Goal: Task Accomplishment & Management: Complete application form

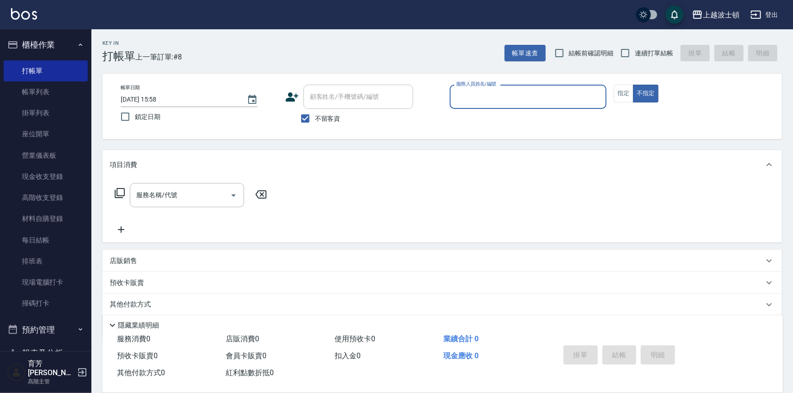
drag, startPoint x: 319, startPoint y: 118, endPoint x: 327, endPoint y: 114, distance: 9.0
click at [319, 118] on span "不留客資" at bounding box center [328, 119] width 26 height 10
click at [315, 118] on input "不留客資" at bounding box center [305, 118] width 19 height 19
checkbox input "false"
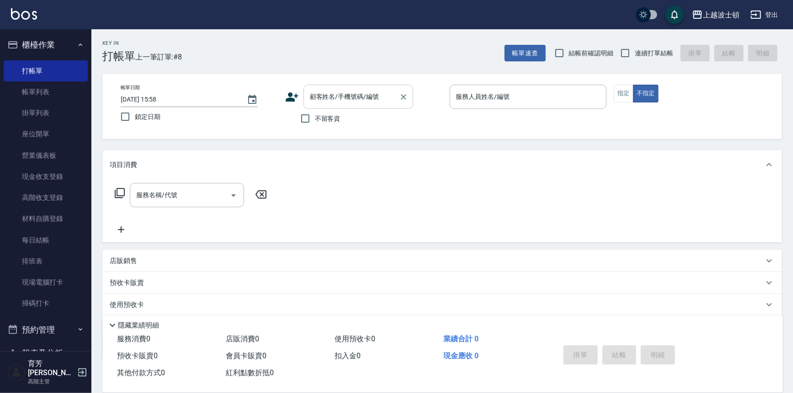
click at [336, 97] on input "顧客姓名/手機號碼/編號" at bounding box center [352, 97] width 88 height 16
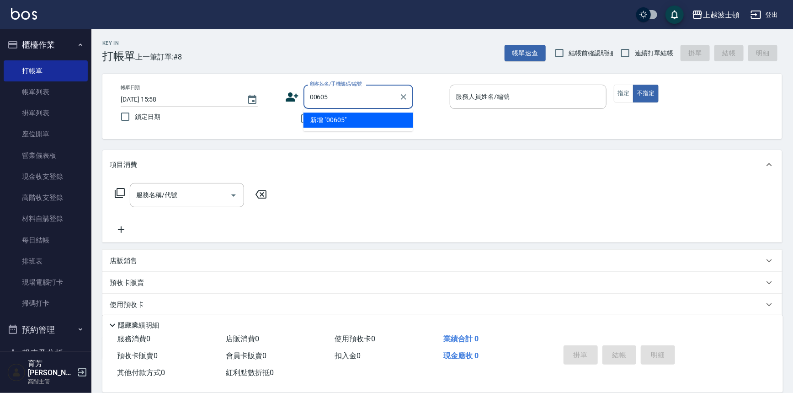
type input "00605"
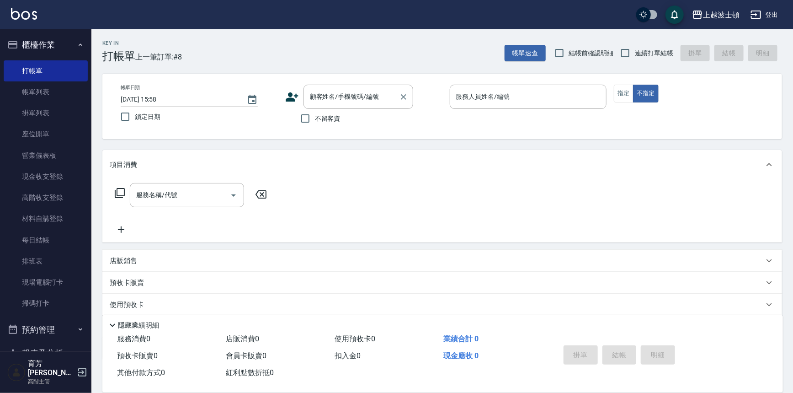
click at [328, 97] on div "顧客姓名/手機號碼/編號 顧客姓名/手機號碼/編號" at bounding box center [359, 97] width 110 height 24
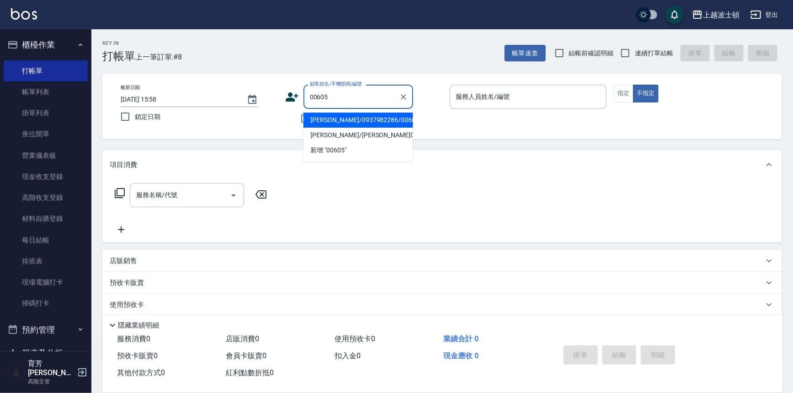
click at [323, 120] on li "[PERSON_NAME]/0937982286/00605" at bounding box center [359, 119] width 110 height 15
type input "[PERSON_NAME]/0937982286/00605"
type input "Vicky-13"
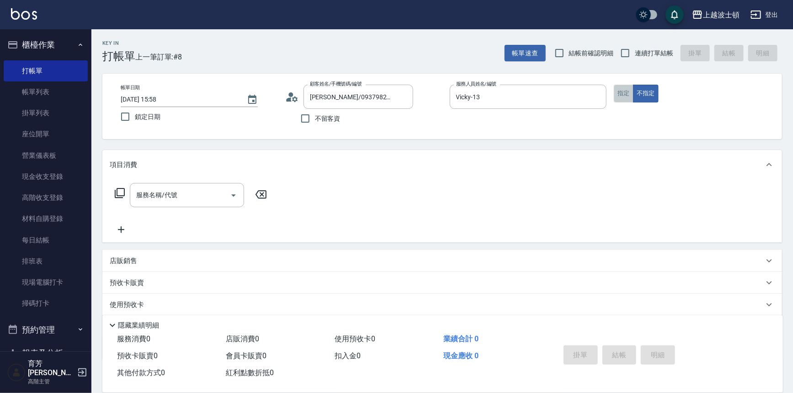
click at [631, 87] on button "指定" at bounding box center [624, 94] width 20 height 18
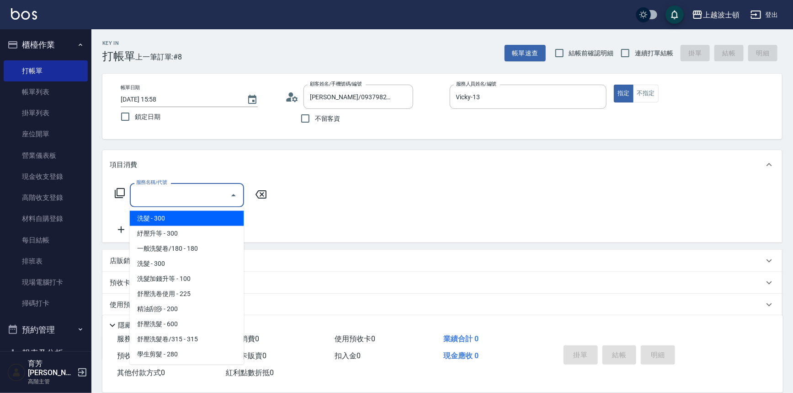
click at [156, 193] on input "服務名稱/代號" at bounding box center [180, 195] width 92 height 16
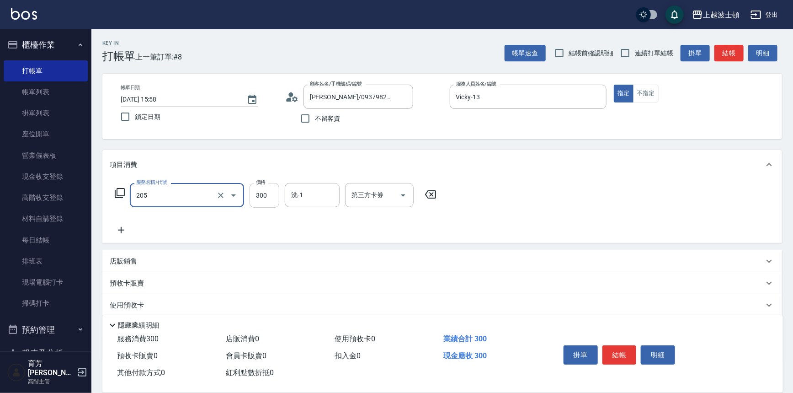
type input "洗髮(205)"
click at [275, 196] on input "300" at bounding box center [265, 195] width 30 height 25
type input "270"
click at [117, 233] on icon at bounding box center [121, 230] width 23 height 11
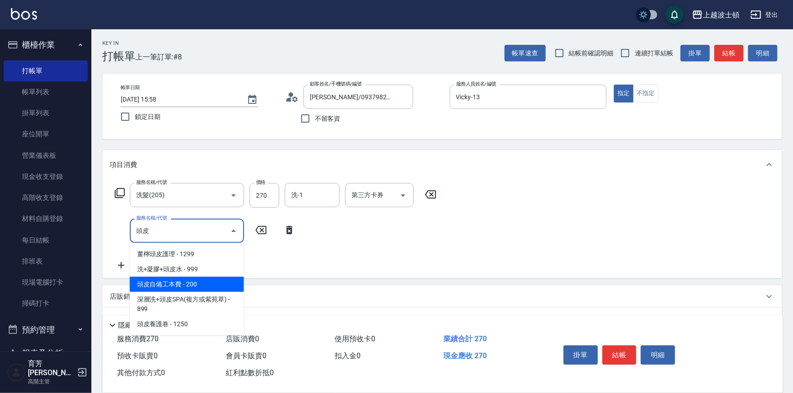
click at [170, 284] on span "頭皮自備工本費 - 200" at bounding box center [187, 284] width 114 height 15
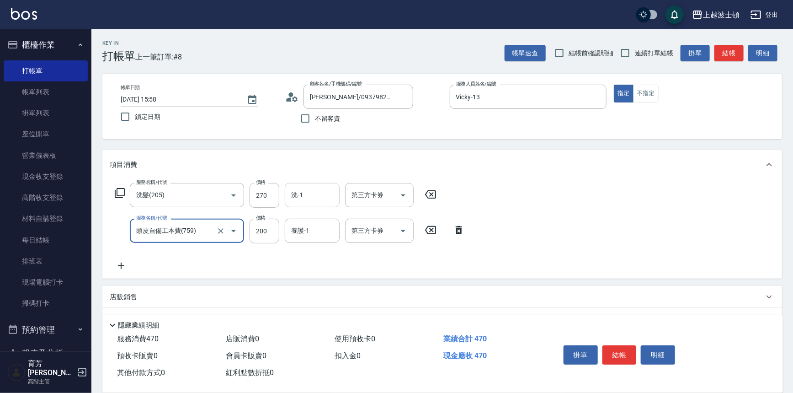
type input "頭皮自備工本費(759)"
click at [307, 191] on input "洗-1" at bounding box center [312, 195] width 47 height 16
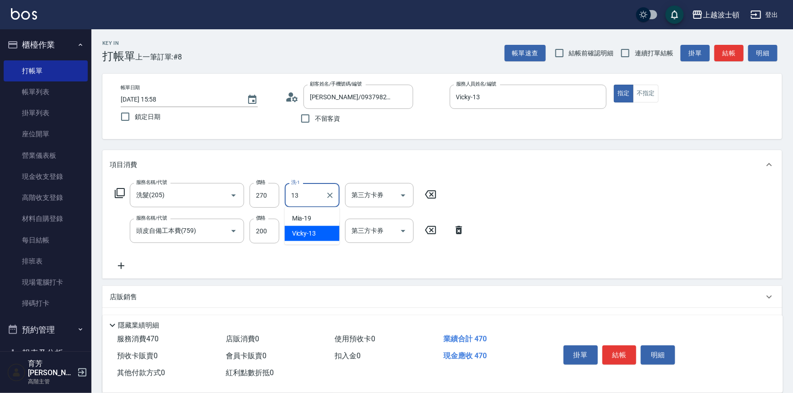
type input "Vicky-13"
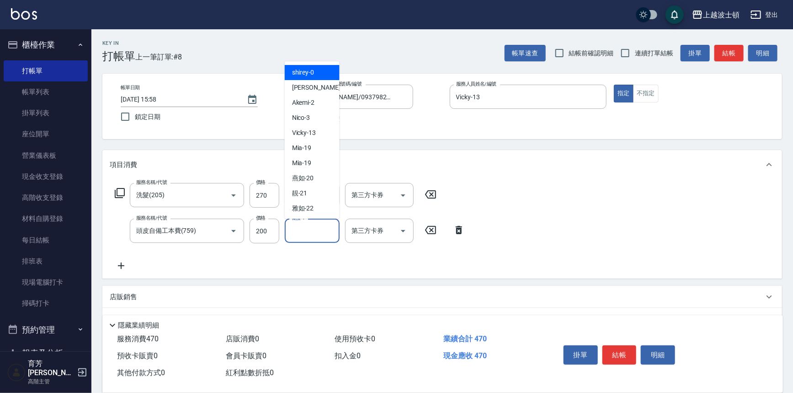
click at [302, 238] on input "養護-1" at bounding box center [312, 231] width 47 height 16
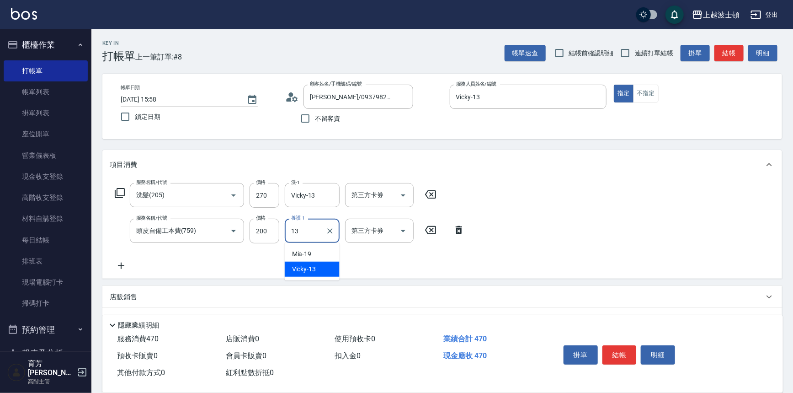
type input "Vicky-13"
click at [628, 353] on button "結帳" at bounding box center [620, 354] width 34 height 19
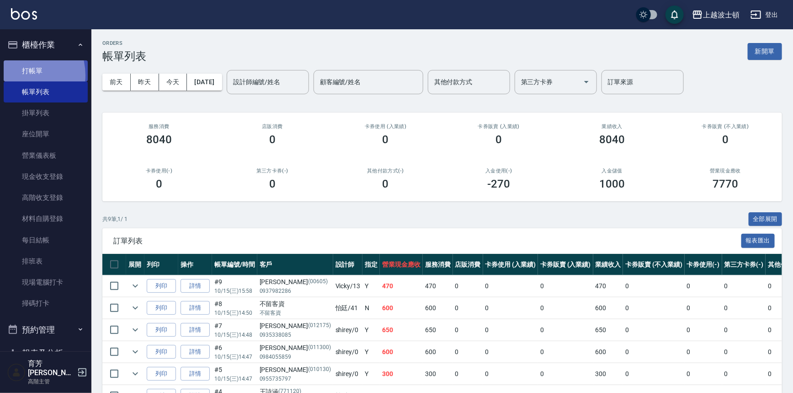
click at [18, 75] on link "打帳單" at bounding box center [46, 70] width 84 height 21
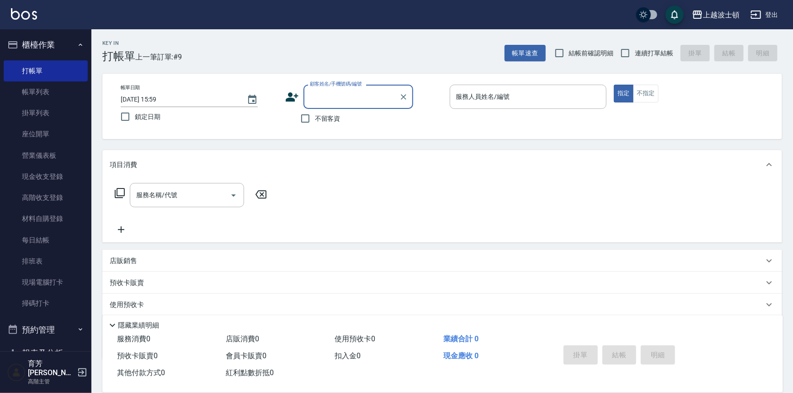
click at [322, 117] on span "不留客資" at bounding box center [328, 119] width 26 height 10
click at [315, 117] on input "不留客資" at bounding box center [305, 118] width 19 height 19
checkbox input "true"
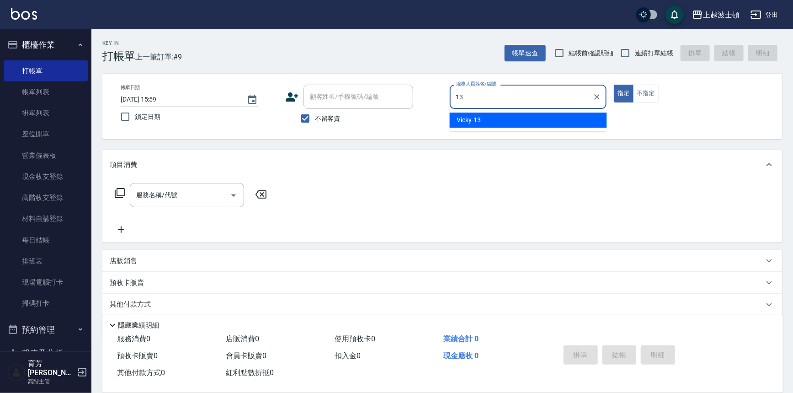
type input "Vicky-13"
type button "true"
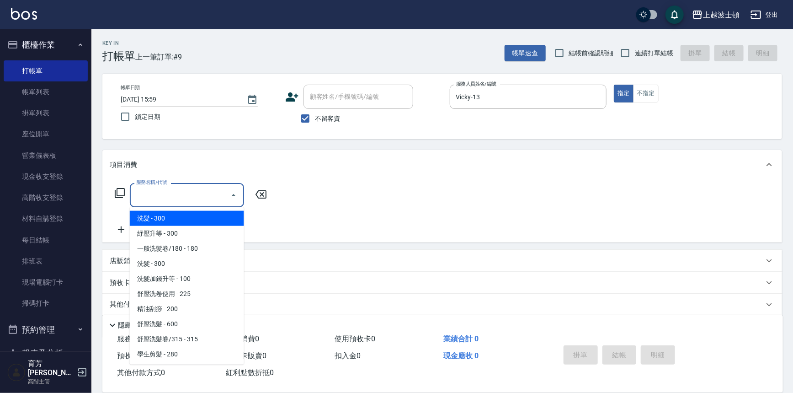
click at [184, 199] on input "服務名稱/代號" at bounding box center [180, 195] width 92 height 16
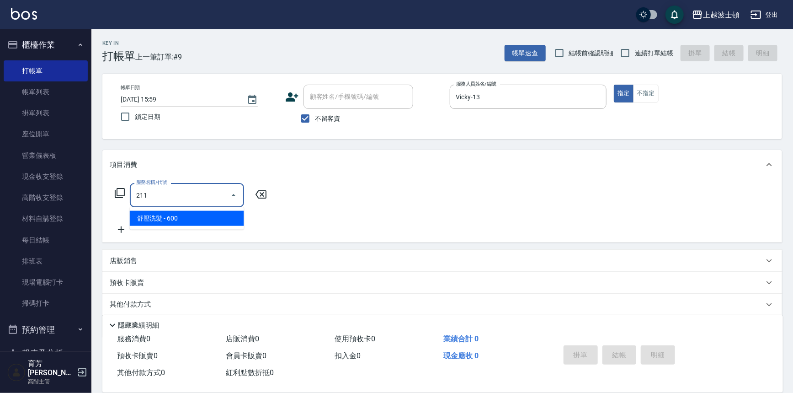
click at [175, 214] on span "舒壓洗髮 - 600" at bounding box center [187, 218] width 114 height 15
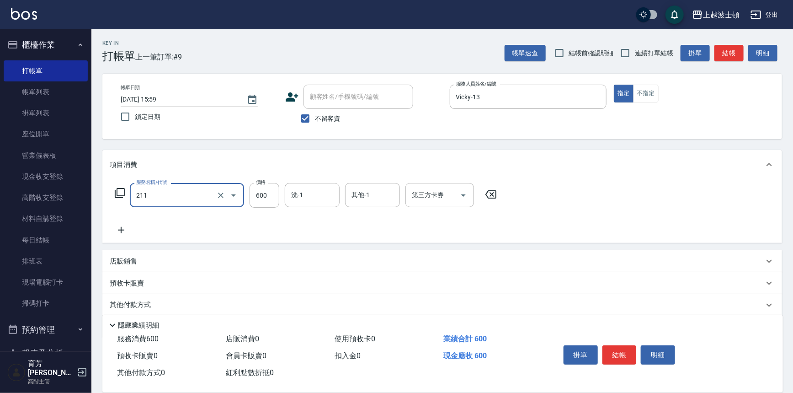
type input "舒壓洗髮(211)"
click at [119, 232] on icon at bounding box center [121, 230] width 23 height 11
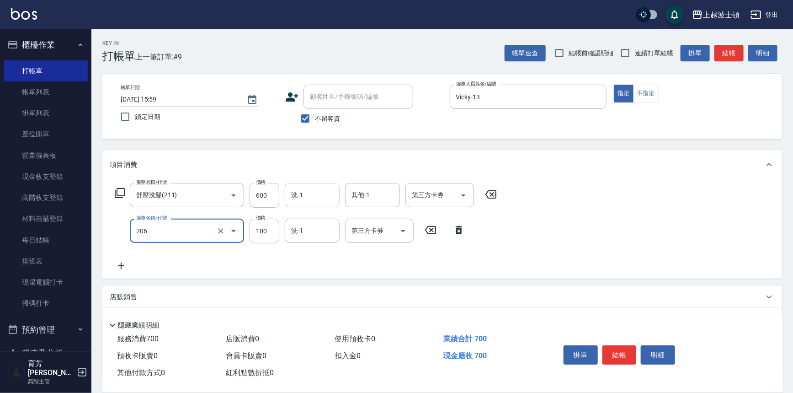
type input "洗髮加錢升等(206)"
click at [316, 196] on input "洗-1" at bounding box center [312, 195] width 47 height 16
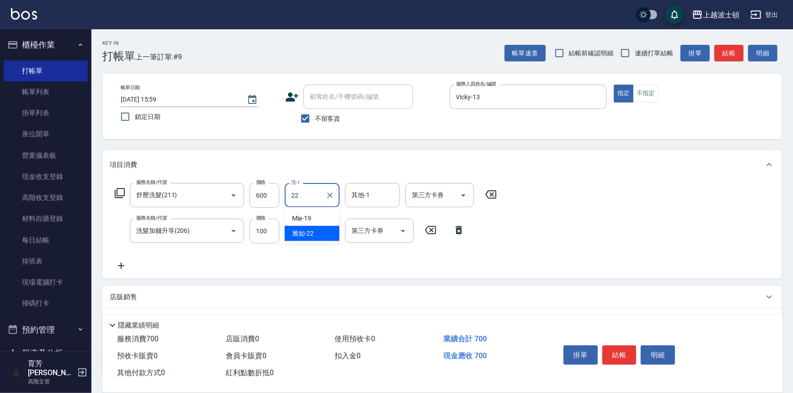
type input "雅如-22"
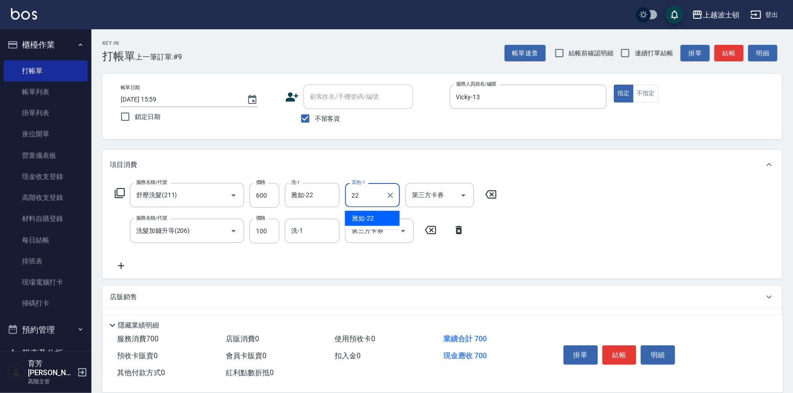
type input "雅如-22"
click at [306, 230] on input "洗-1" at bounding box center [312, 231] width 47 height 16
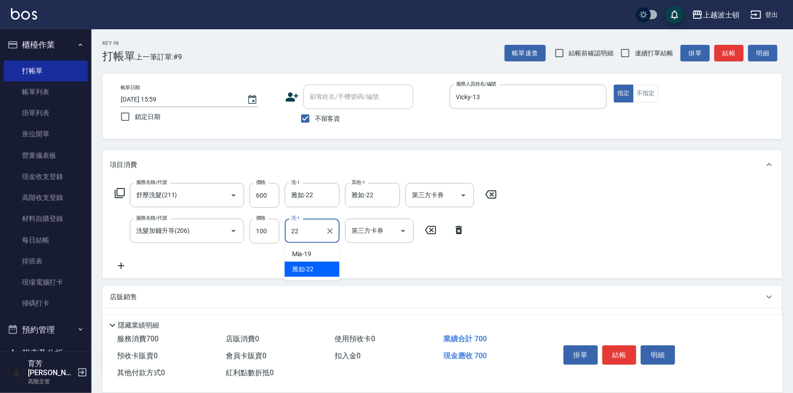
type input "雅如-22"
click at [619, 352] on button "結帳" at bounding box center [620, 354] width 34 height 19
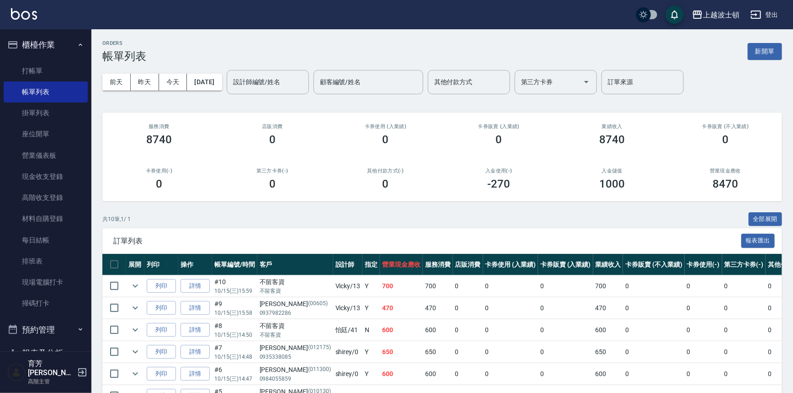
scroll to position [124, 0]
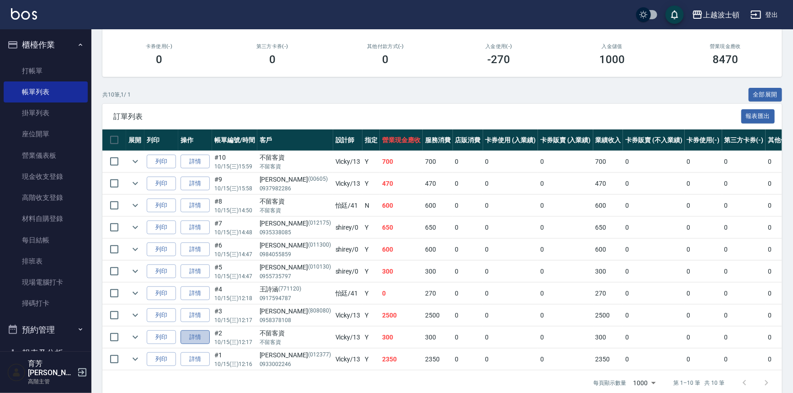
click at [198, 334] on link "詳情" at bounding box center [195, 337] width 29 height 14
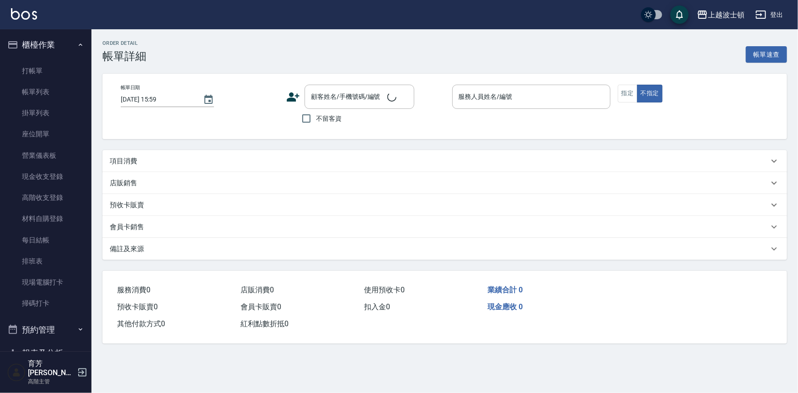
type input "[DATE] 12:17"
checkbox input "true"
type input "Vicky-13"
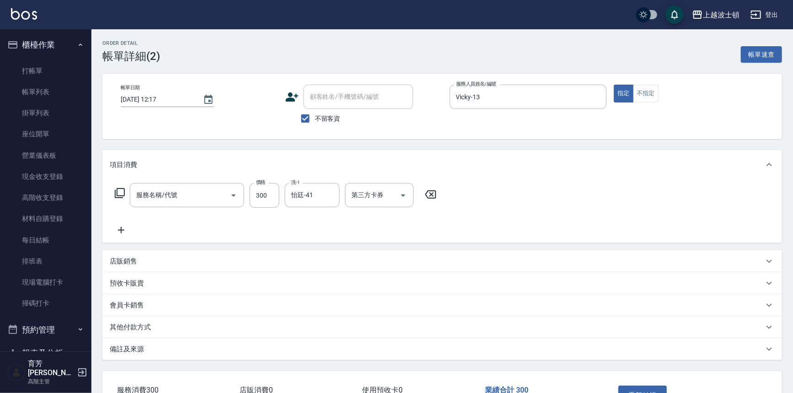
type input "洗髮(205)"
click at [124, 233] on icon at bounding box center [121, 230] width 23 height 11
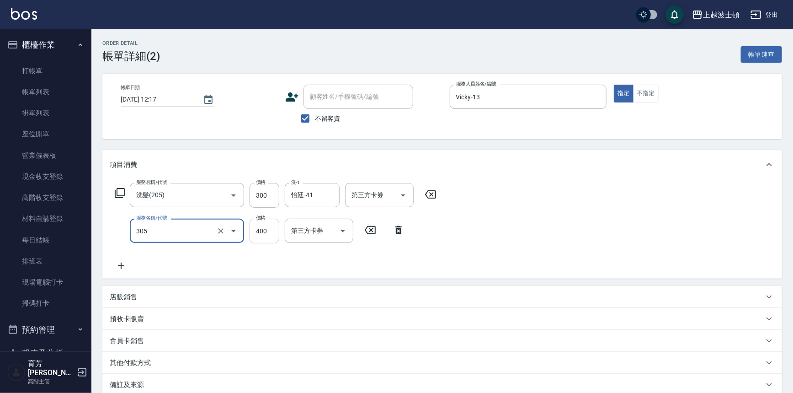
type input "剪髮(305)"
click at [266, 230] on input "400" at bounding box center [265, 231] width 30 height 25
type input "300"
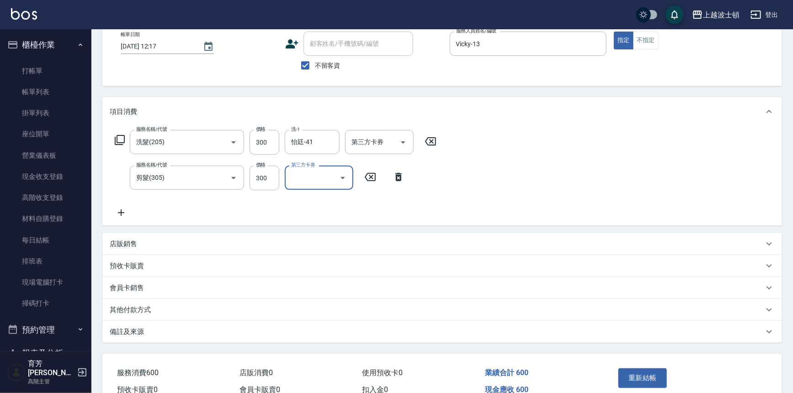
scroll to position [100, 0]
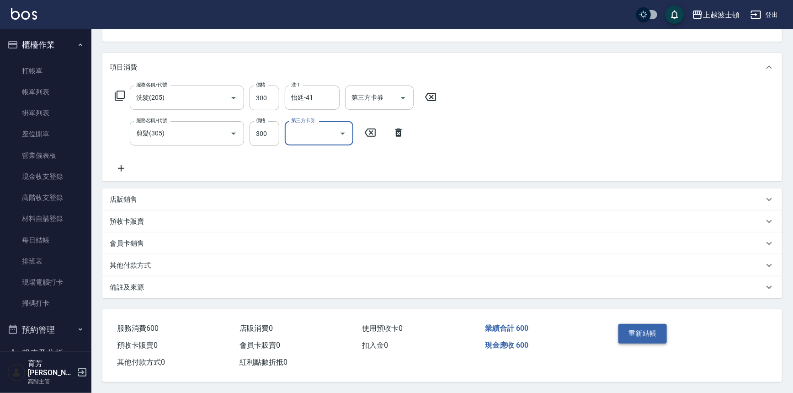
click at [656, 331] on button "重新結帳" at bounding box center [643, 333] width 48 height 19
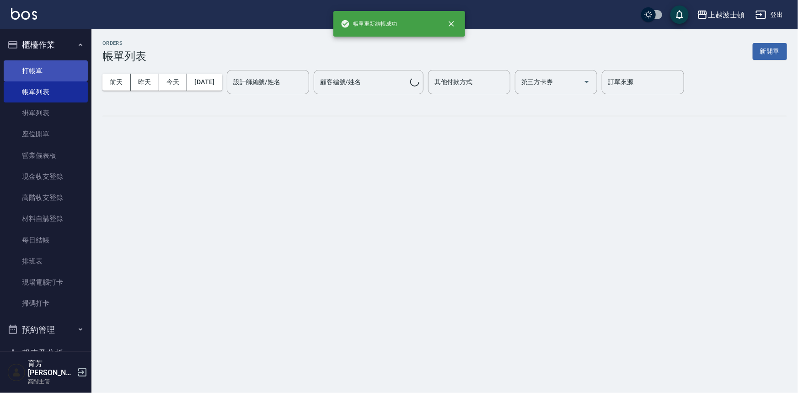
click at [29, 72] on link "打帳單" at bounding box center [46, 70] width 84 height 21
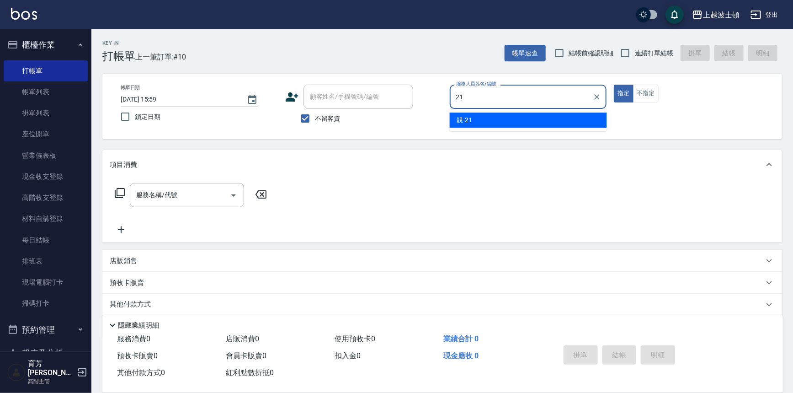
drag, startPoint x: 498, startPoint y: 101, endPoint x: 434, endPoint y: 107, distance: 64.8
click at [434, 107] on div "帳單日期 [DATE] 15:59 鎖定日期 顧客姓名/手機號碼/編號 顧客姓名/手機號碼/編號 不留客資 服務人員姓名/編號 21 服務人員姓名/編號 指定…" at bounding box center [442, 106] width 658 height 43
type input "[PERSON_NAME]-23"
type button "true"
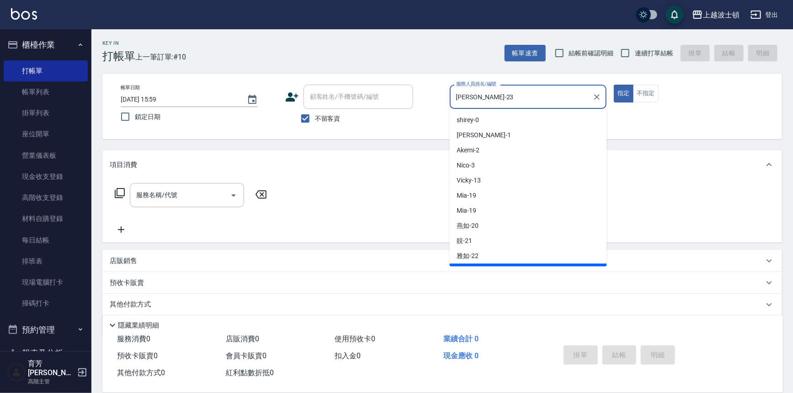
click at [403, 104] on div "帳單日期 [DATE] 15:59 鎖定日期 顧客姓名/手機號碼/編號 顧客姓名/手機號碼/編號 不留客資 服務人員姓名/編號 [PERSON_NAME]-2…" at bounding box center [442, 106] width 658 height 43
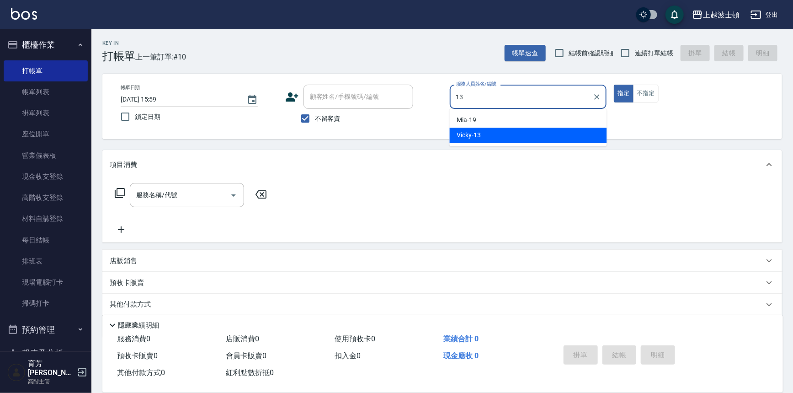
type input "Vicky-13"
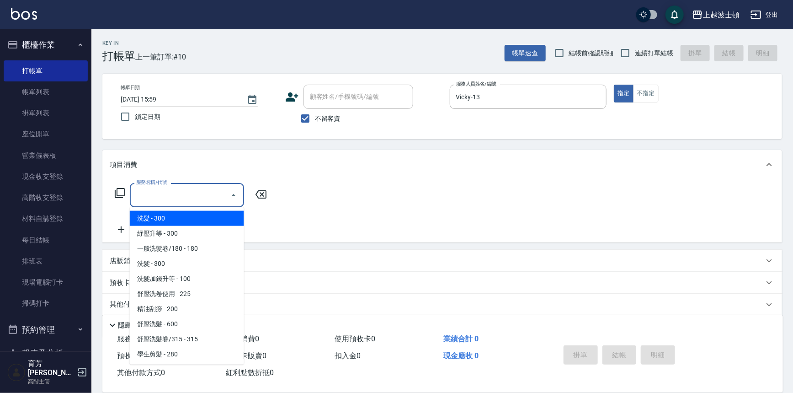
click at [192, 190] on input "服務名稱/代號" at bounding box center [180, 195] width 92 height 16
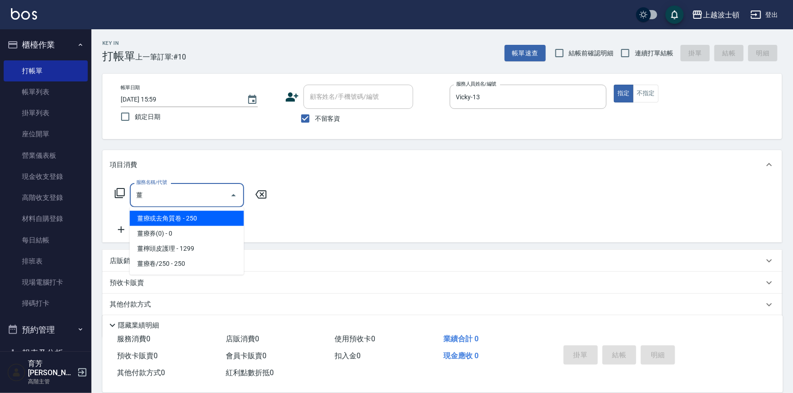
click at [164, 246] on span "薑檸頭皮護理 - 1299" at bounding box center [187, 248] width 114 height 15
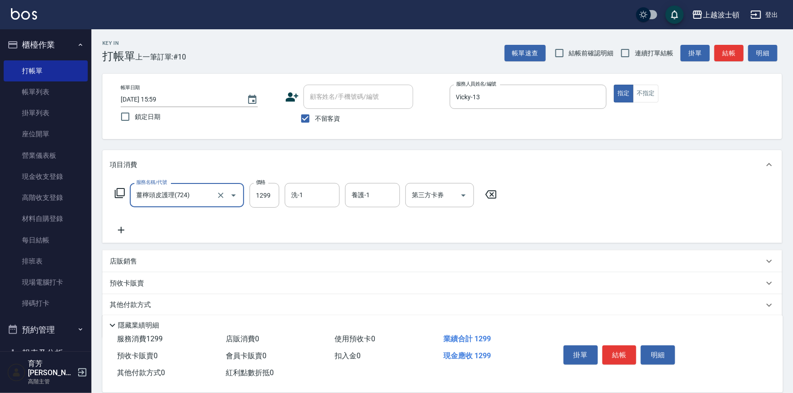
type input "薑檸頭皮護理(724)"
click at [294, 198] on input "洗-1" at bounding box center [312, 195] width 47 height 16
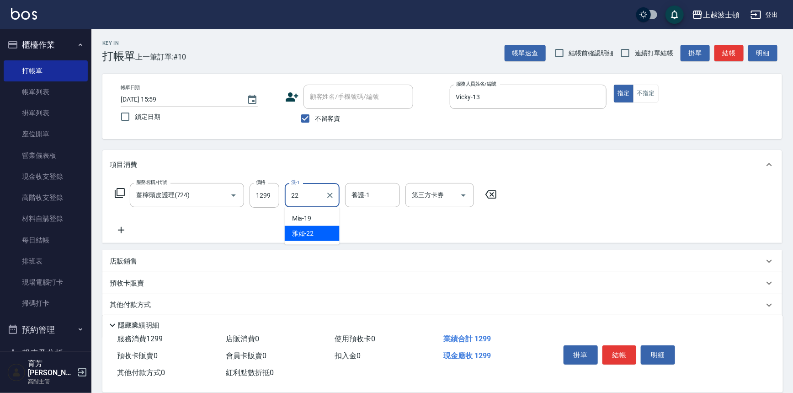
type input "雅如-22"
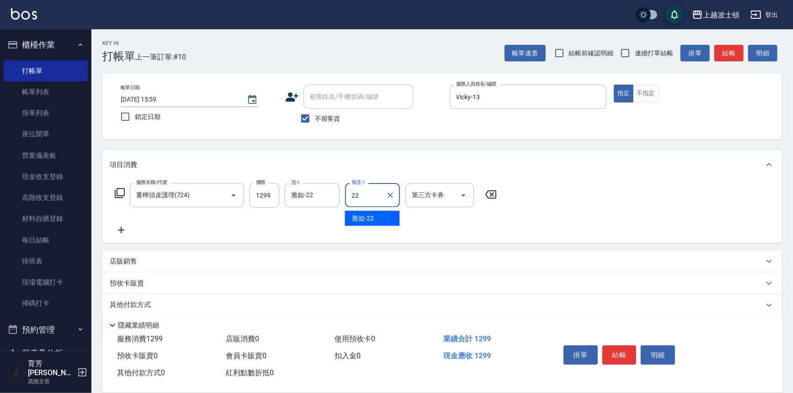
type input "雅如-22"
click at [615, 353] on button "結帳" at bounding box center [620, 354] width 34 height 19
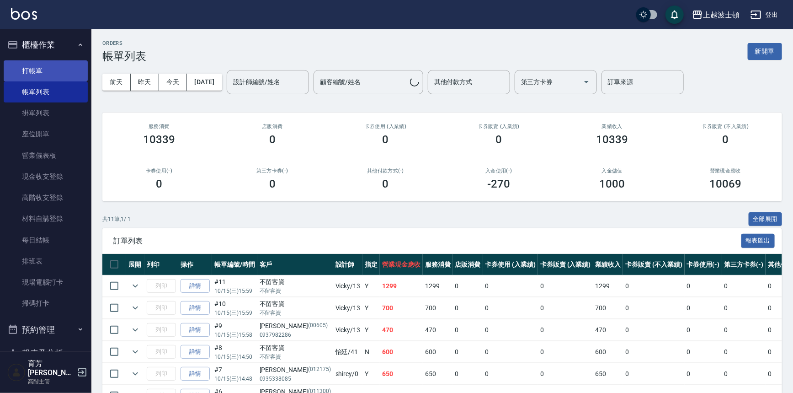
click at [32, 62] on link "打帳單" at bounding box center [46, 70] width 84 height 21
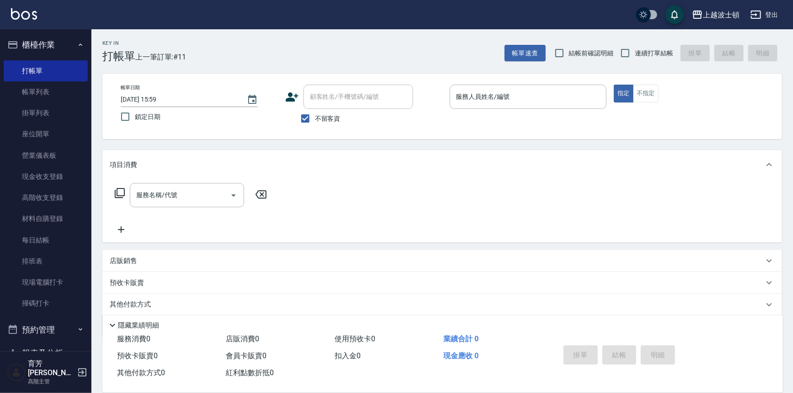
drag, startPoint x: 327, startPoint y: 118, endPoint x: 326, endPoint y: 106, distance: 11.6
click at [327, 118] on span "不留客資" at bounding box center [328, 119] width 26 height 10
click at [315, 118] on input "不留客資" at bounding box center [305, 118] width 19 height 19
checkbox input "false"
click at [326, 106] on div "顧客姓名/手機號碼/編號" at bounding box center [359, 97] width 110 height 24
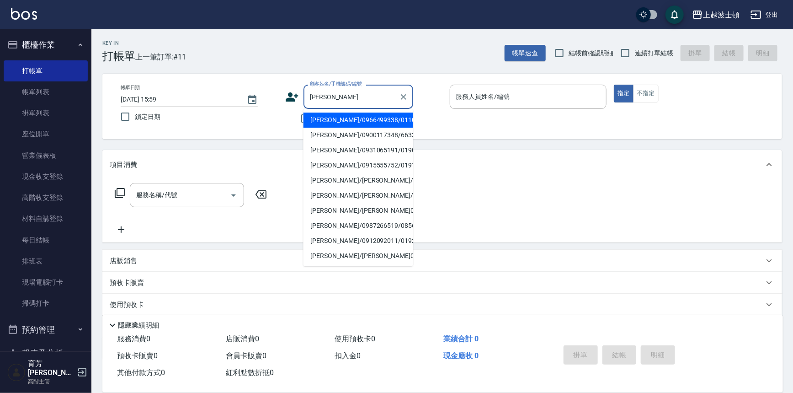
click at [325, 117] on li "[PERSON_NAME]/0966499338/0110319" at bounding box center [359, 119] width 110 height 15
type input "[PERSON_NAME]/0966499338/0110319"
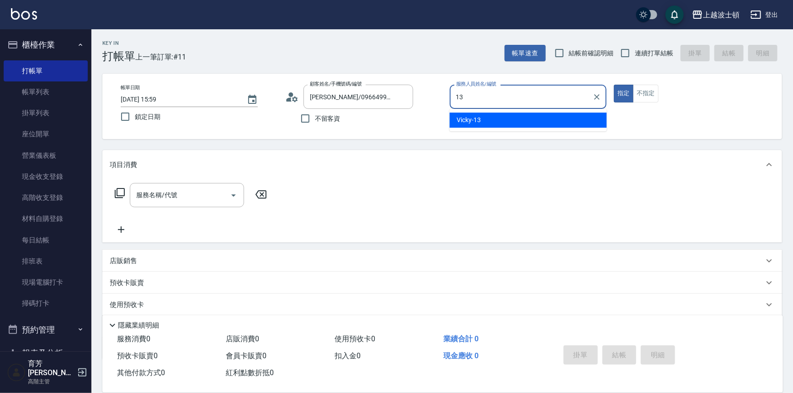
type input "Vicky-13"
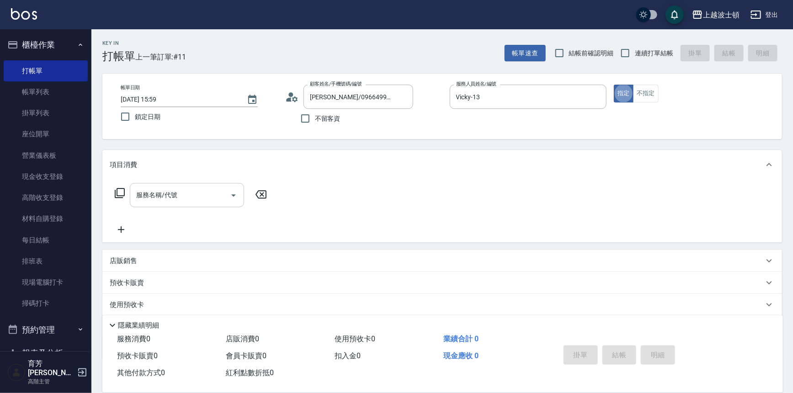
type button "true"
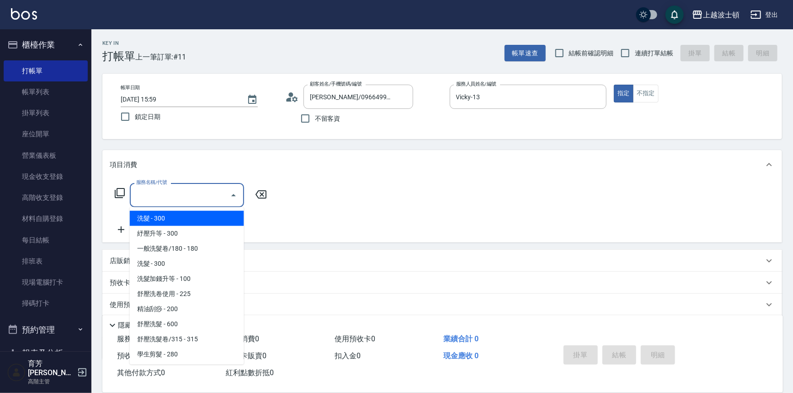
click at [209, 200] on input "服務名稱/代號" at bounding box center [180, 195] width 92 height 16
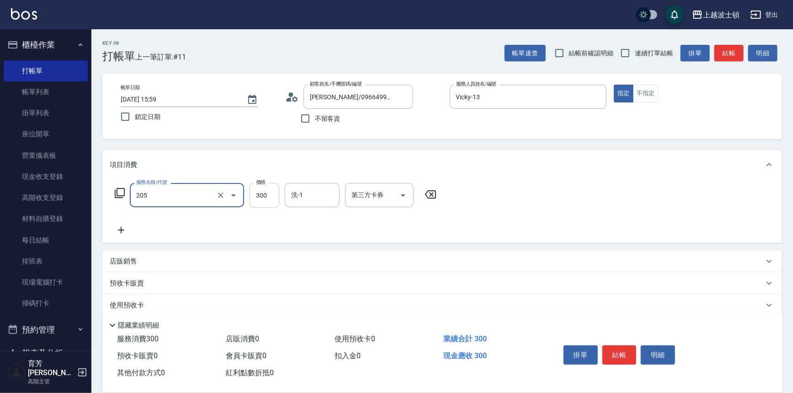
type input "洗髮(205)"
click at [277, 196] on input "300" at bounding box center [265, 195] width 30 height 25
type input "270"
click at [310, 193] on input "洗-1" at bounding box center [312, 195] width 47 height 16
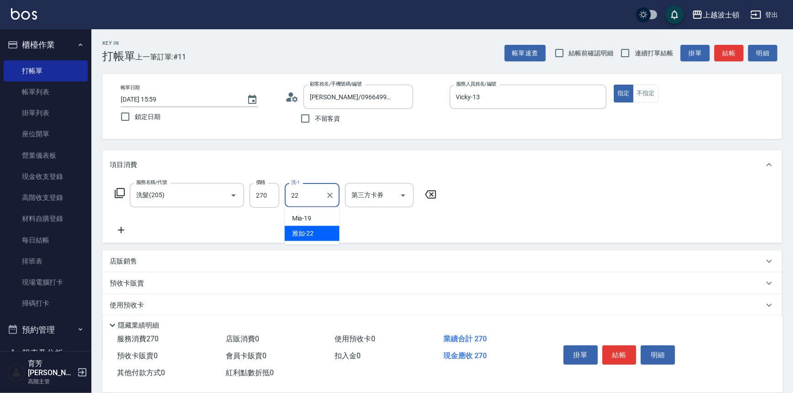
type input "雅如-22"
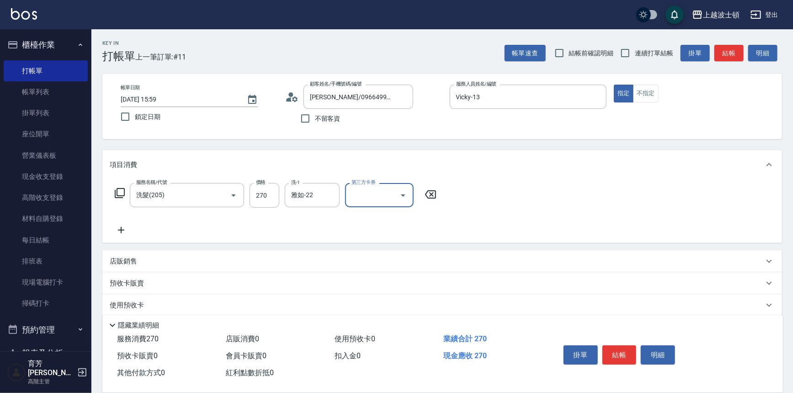
scroll to position [53, 0]
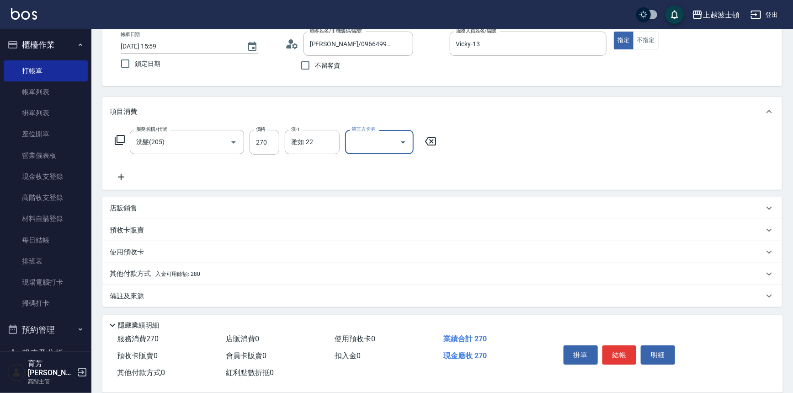
click at [146, 271] on p "其他付款方式 入金可用餘額: 280" at bounding box center [155, 274] width 91 height 10
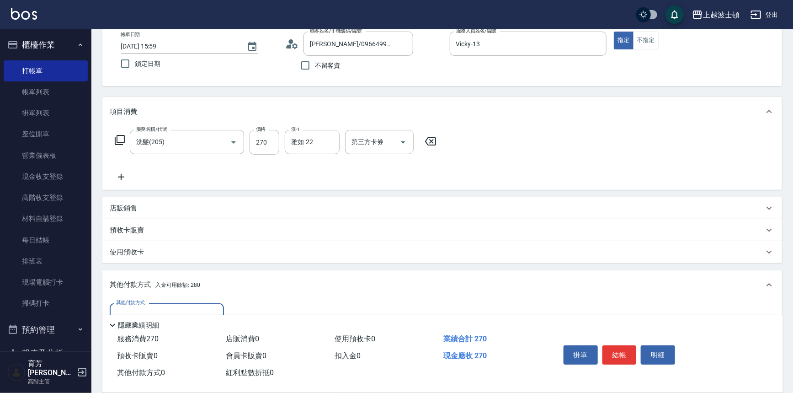
scroll to position [160, 0]
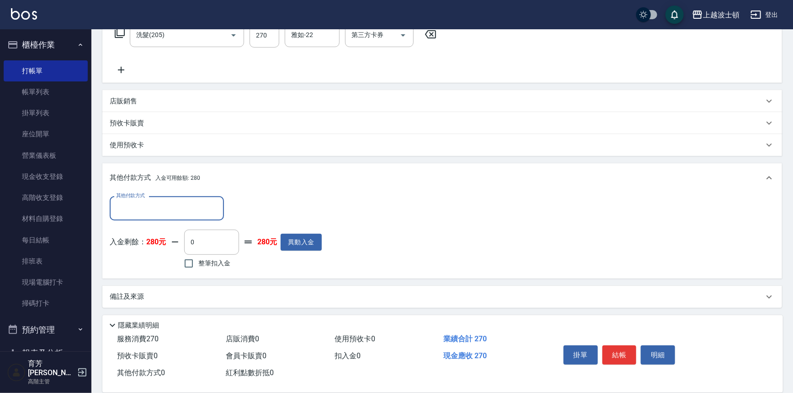
click at [220, 257] on label "整筆扣入金" at bounding box center [204, 263] width 51 height 19
click at [198, 257] on input "整筆扣入金" at bounding box center [188, 263] width 19 height 19
checkbox input "true"
type input "270"
click at [617, 349] on button "結帳" at bounding box center [620, 354] width 34 height 19
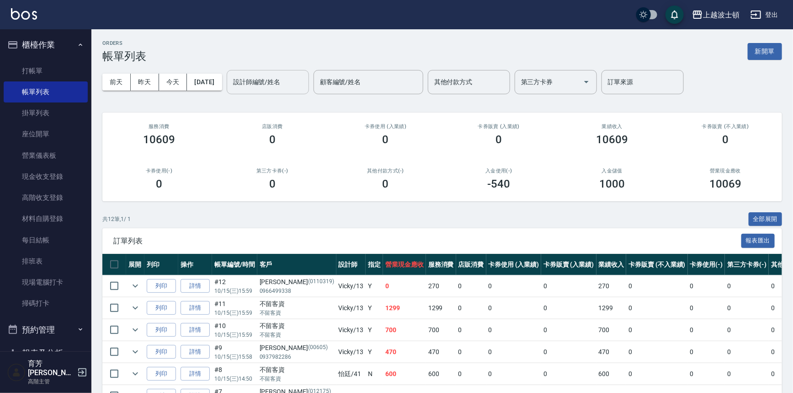
click at [282, 91] on div "設計師編號/姓名" at bounding box center [268, 82] width 82 height 24
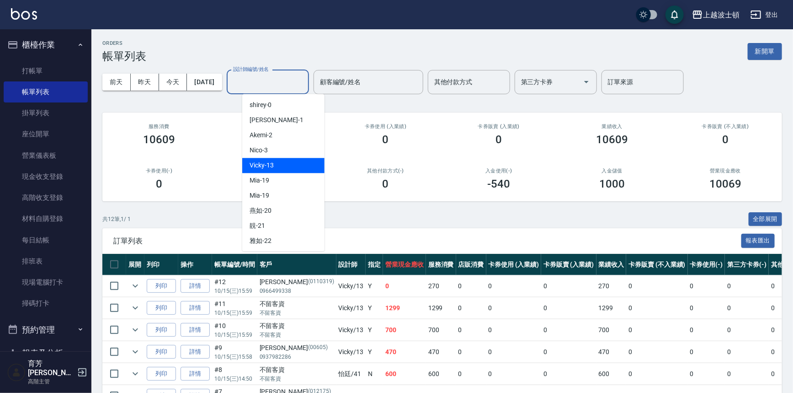
click at [277, 171] on div "Vicky -13" at bounding box center [283, 165] width 82 height 15
type input "Vicky-13"
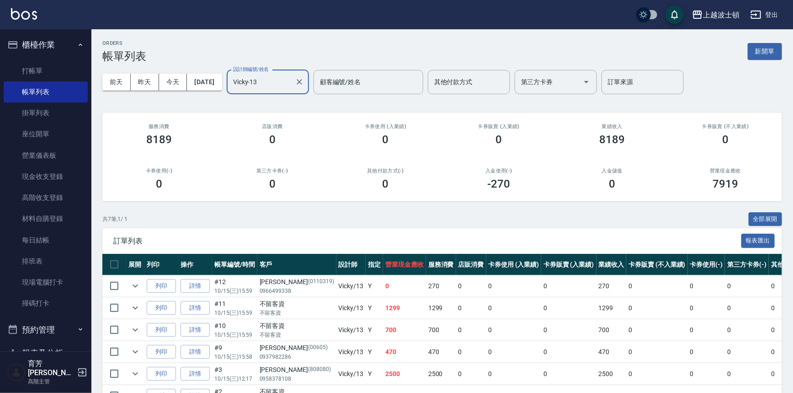
scroll to position [77, 0]
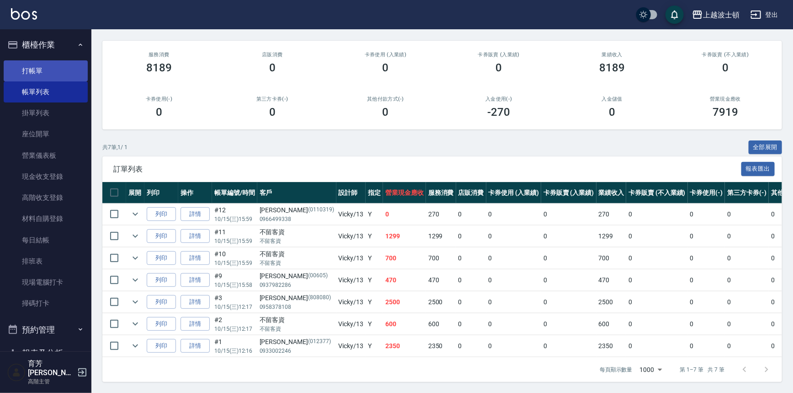
click at [27, 74] on link "打帳單" at bounding box center [46, 70] width 84 height 21
